Goal: Task Accomplishment & Management: Use online tool/utility

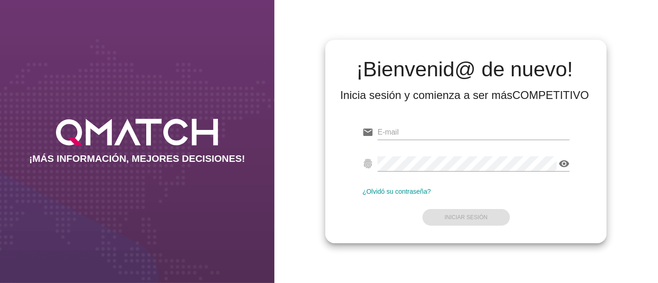
type input "[EMAIL_ADDRESS][PERSON_NAME][DOMAIN_NAME]"
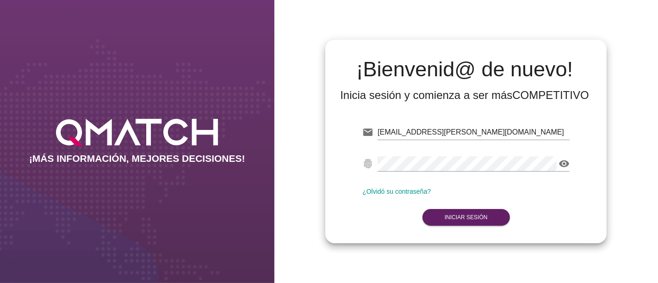
click at [358, 227] on div "email [PERSON_NAME][EMAIL_ADDRESS][DOMAIN_NAME] fingerprint visibility ¿Olvidó …" at bounding box center [465, 173] width 266 height 126
click at [460, 216] on strong "Iniciar Sesión" at bounding box center [465, 217] width 43 height 6
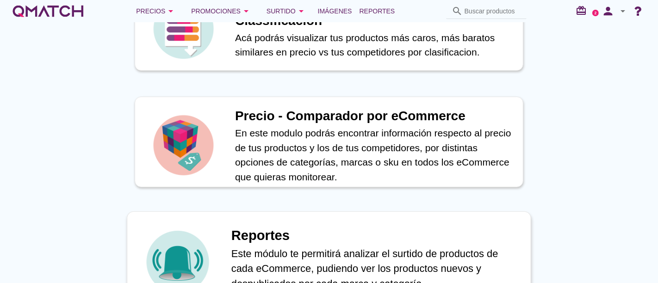
scroll to position [359, 0]
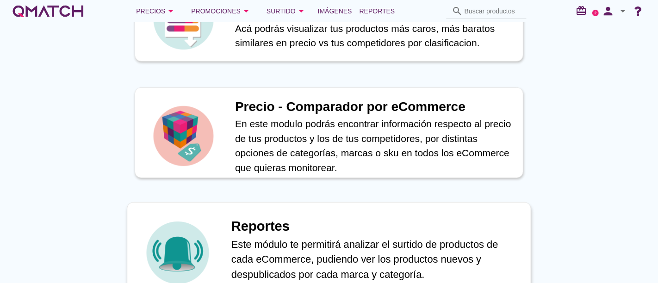
click at [204, 234] on img at bounding box center [178, 253] width 68 height 68
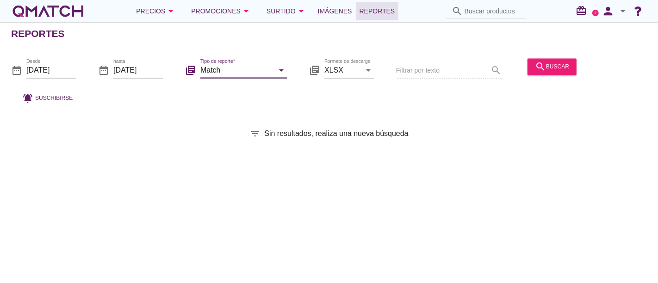
click at [281, 71] on icon "arrow_drop_down" at bounding box center [281, 70] width 11 height 11
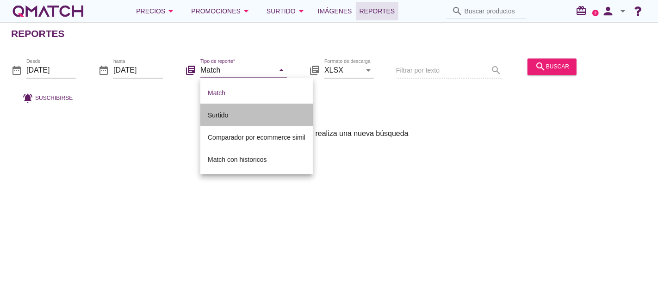
click at [232, 114] on div "Surtido" at bounding box center [257, 115] width 98 height 11
type input "Surtido"
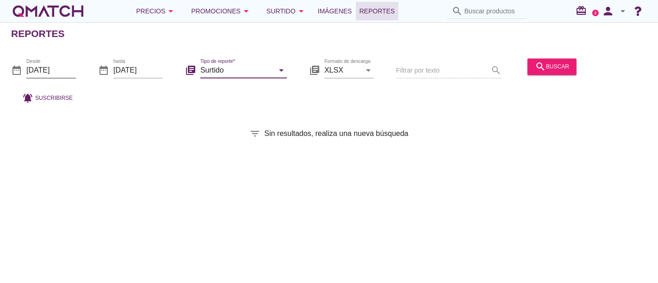
click at [44, 73] on input "[DATE]" at bounding box center [50, 70] width 49 height 15
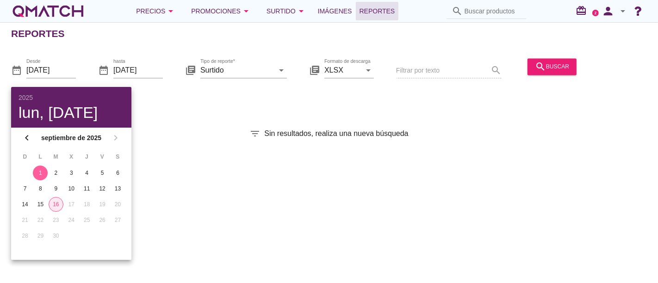
click at [55, 204] on div "16" at bounding box center [56, 204] width 14 height 8
type input "[DATE]"
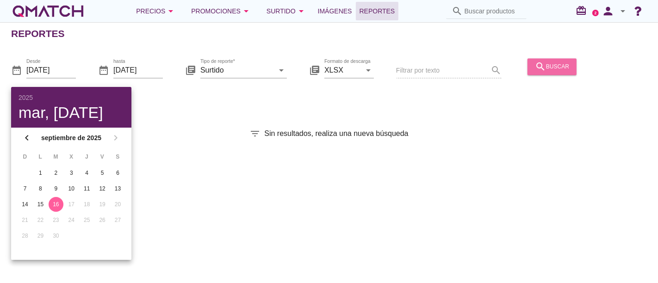
click at [550, 69] on div "search buscar" at bounding box center [552, 66] width 34 height 11
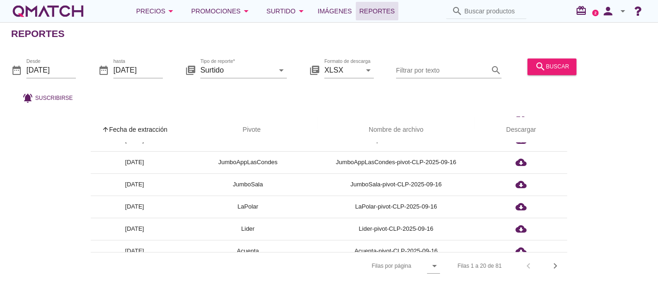
scroll to position [154, 0]
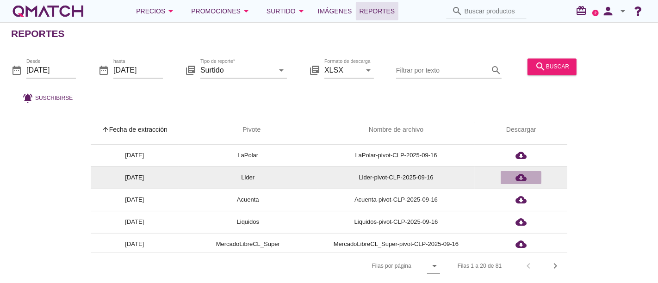
click at [523, 176] on icon "cloud_download" at bounding box center [520, 177] width 11 height 11
